Goal: Contribute content

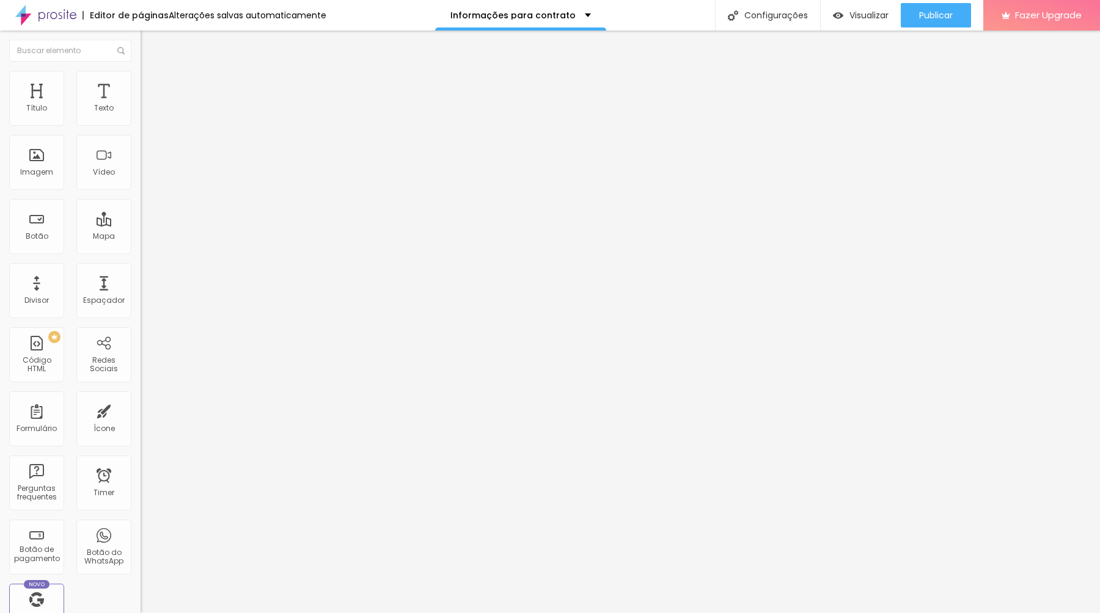
click at [141, 111] on span "Encaixotado" at bounding box center [165, 106] width 48 height 10
click at [152, 82] on span "Estilo" at bounding box center [161, 79] width 19 height 10
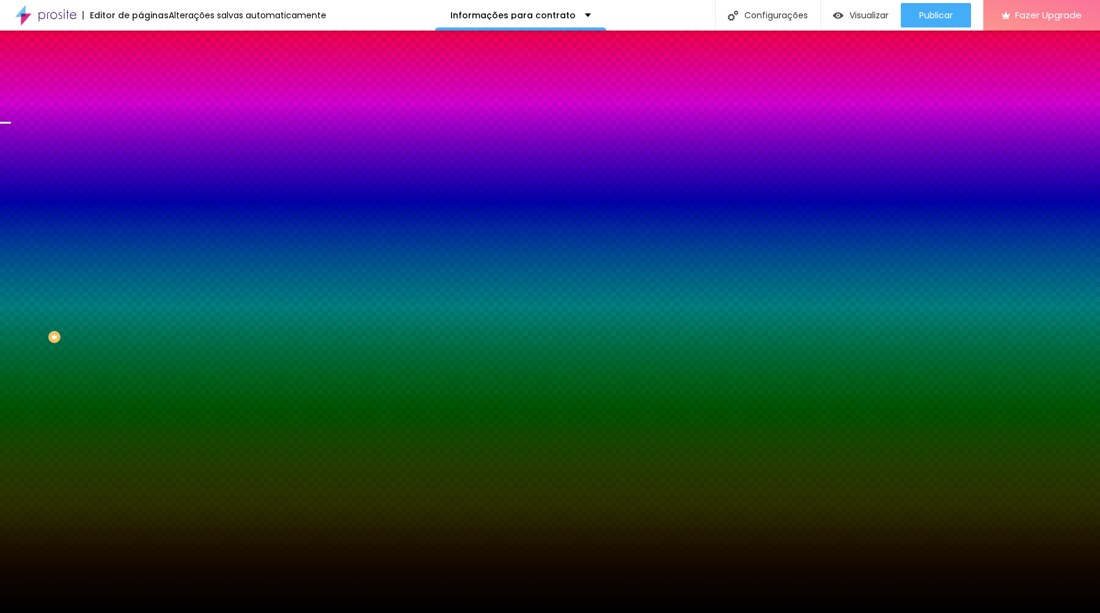
click at [207, 110] on img at bounding box center [210, 106] width 7 height 7
click at [141, 112] on span "Adicionar imagem" at bounding box center [180, 107] width 79 height 10
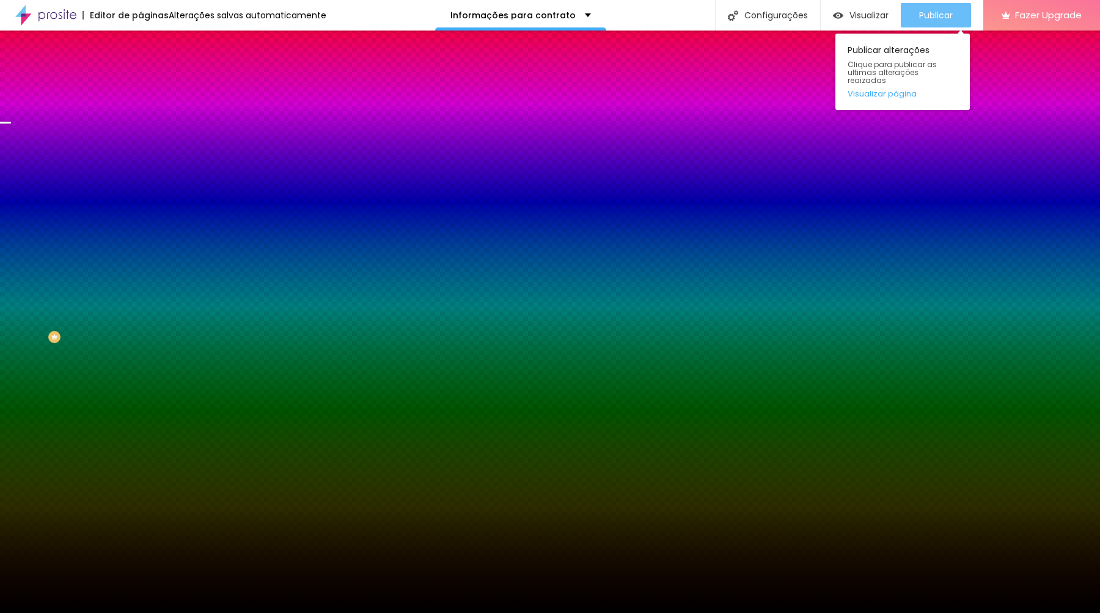
click at [928, 13] on span "Publicar" at bounding box center [936, 15] width 34 height 10
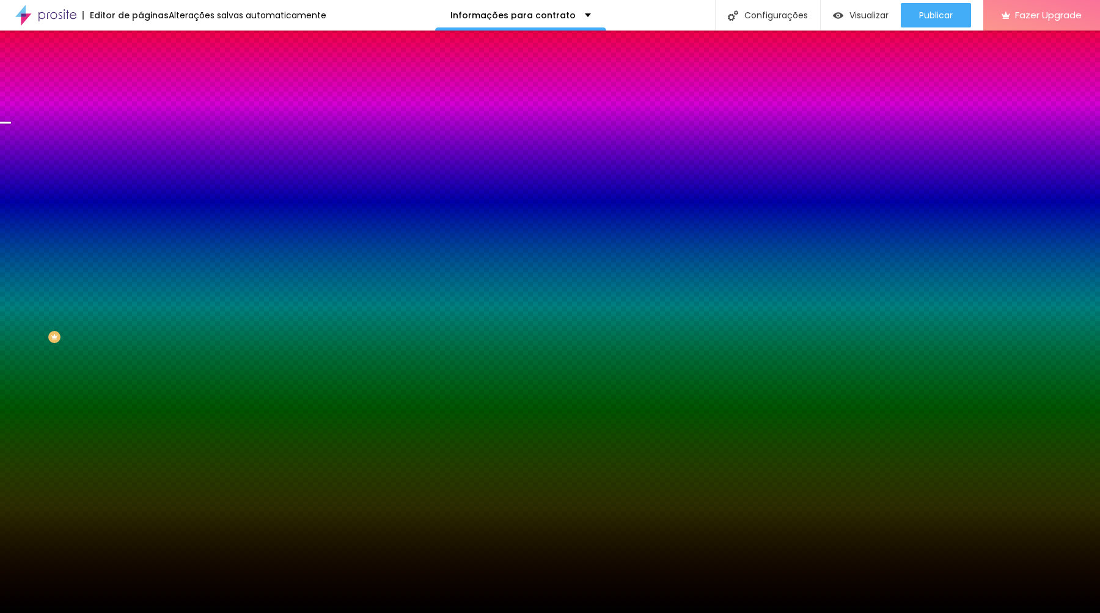
click at [150, 45] on img "button" at bounding box center [155, 45] width 10 height 10
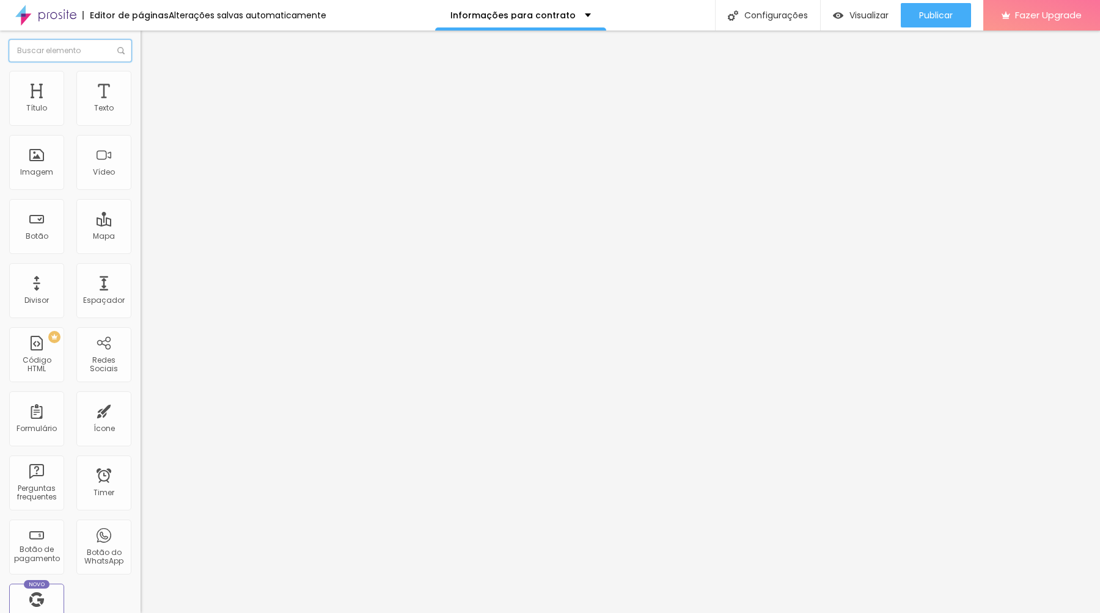
click at [15, 45] on input "text" at bounding box center [70, 51] width 122 height 22
click at [207, 103] on img at bounding box center [210, 98] width 7 height 7
click at [141, 104] on div "Adicionar imagem" at bounding box center [211, 99] width 141 height 9
click at [141, 105] on span "Adicionar imagem" at bounding box center [180, 100] width 79 height 10
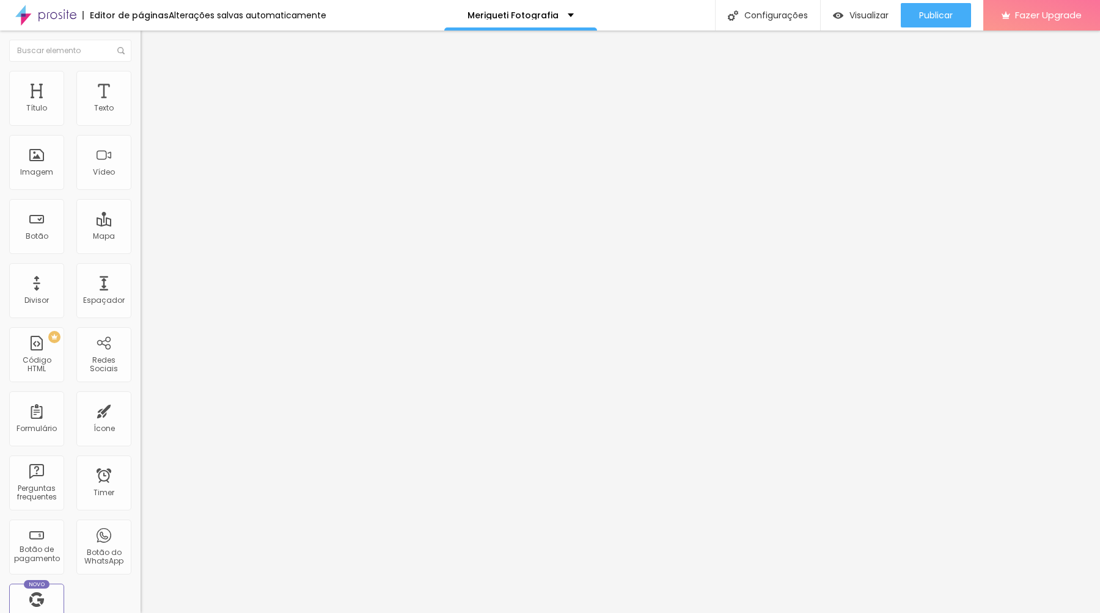
click at [917, 14] on button "Publicar" at bounding box center [936, 15] width 70 height 24
click at [150, 45] on img "button" at bounding box center [155, 45] width 10 height 10
